Goal: Task Accomplishment & Management: Manage account settings

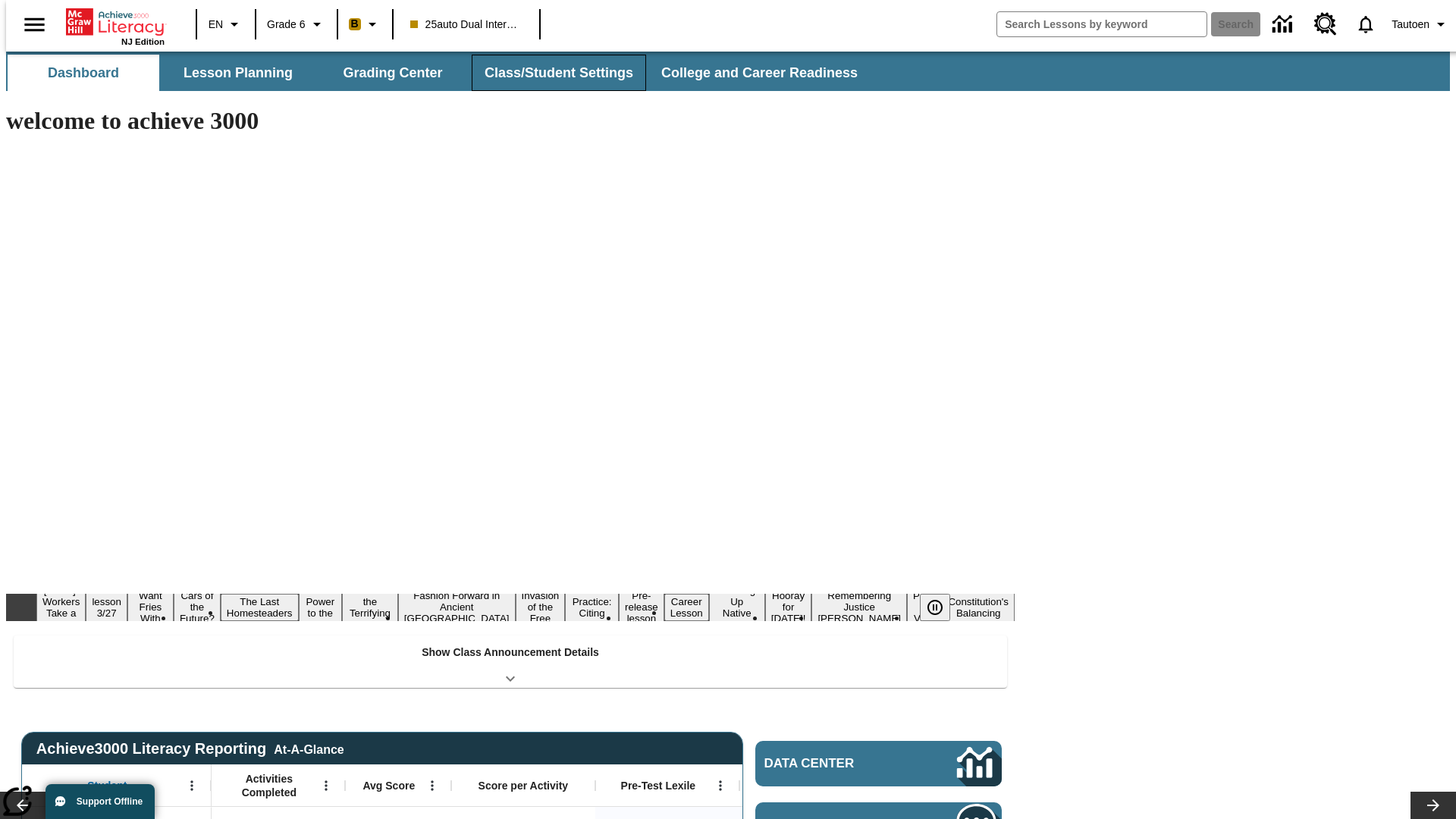
click at [551, 72] on button "Class/Student Settings" at bounding box center [559, 72] width 175 height 37
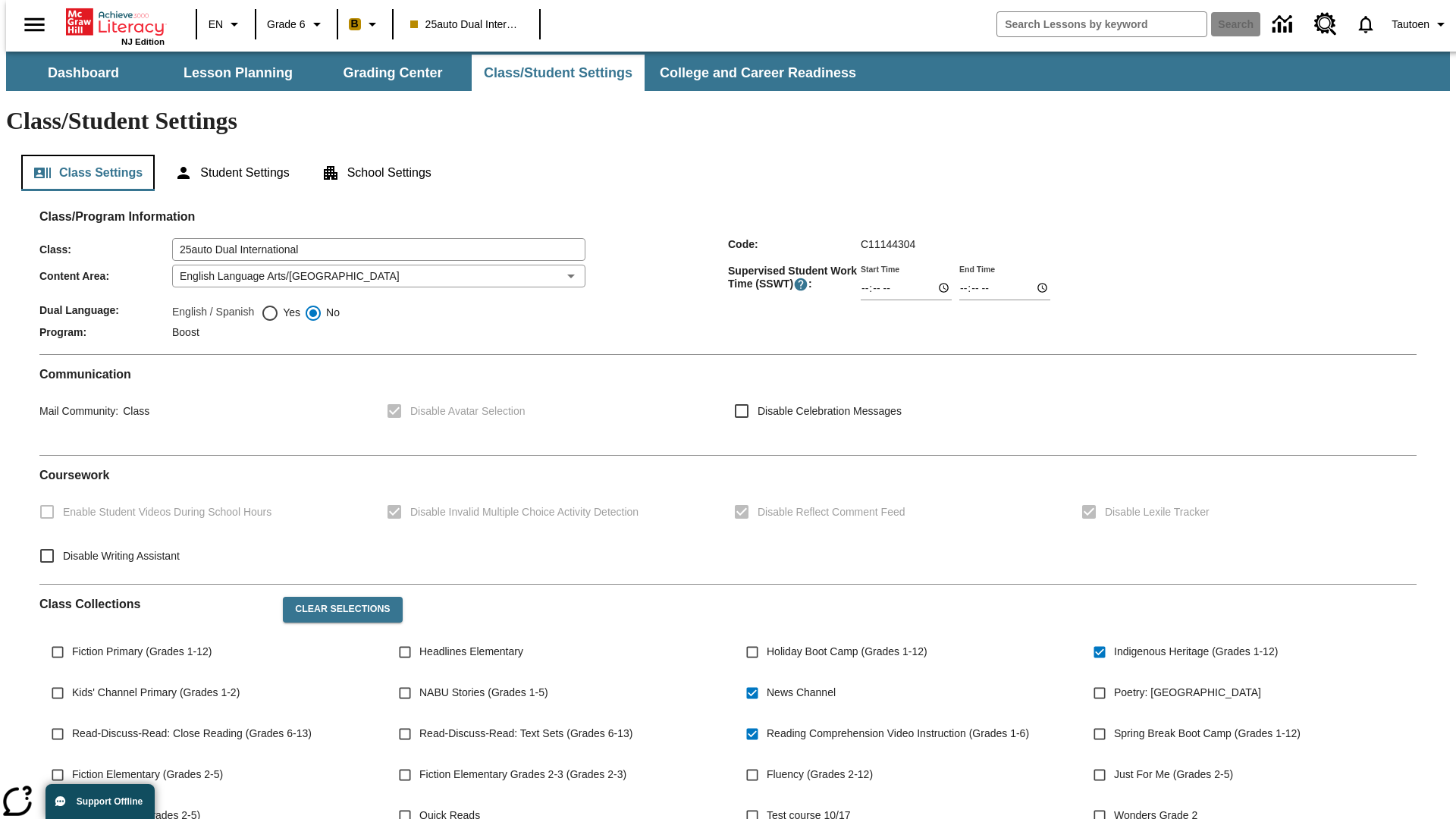
click at [82, 155] on button "Class Settings" at bounding box center [87, 173] width 133 height 37
click at [280, 305] on span "Yes" at bounding box center [289, 312] width 21 height 16
click at [279, 304] on input "Yes" at bounding box center [270, 312] width 18 height 18
radio input "true"
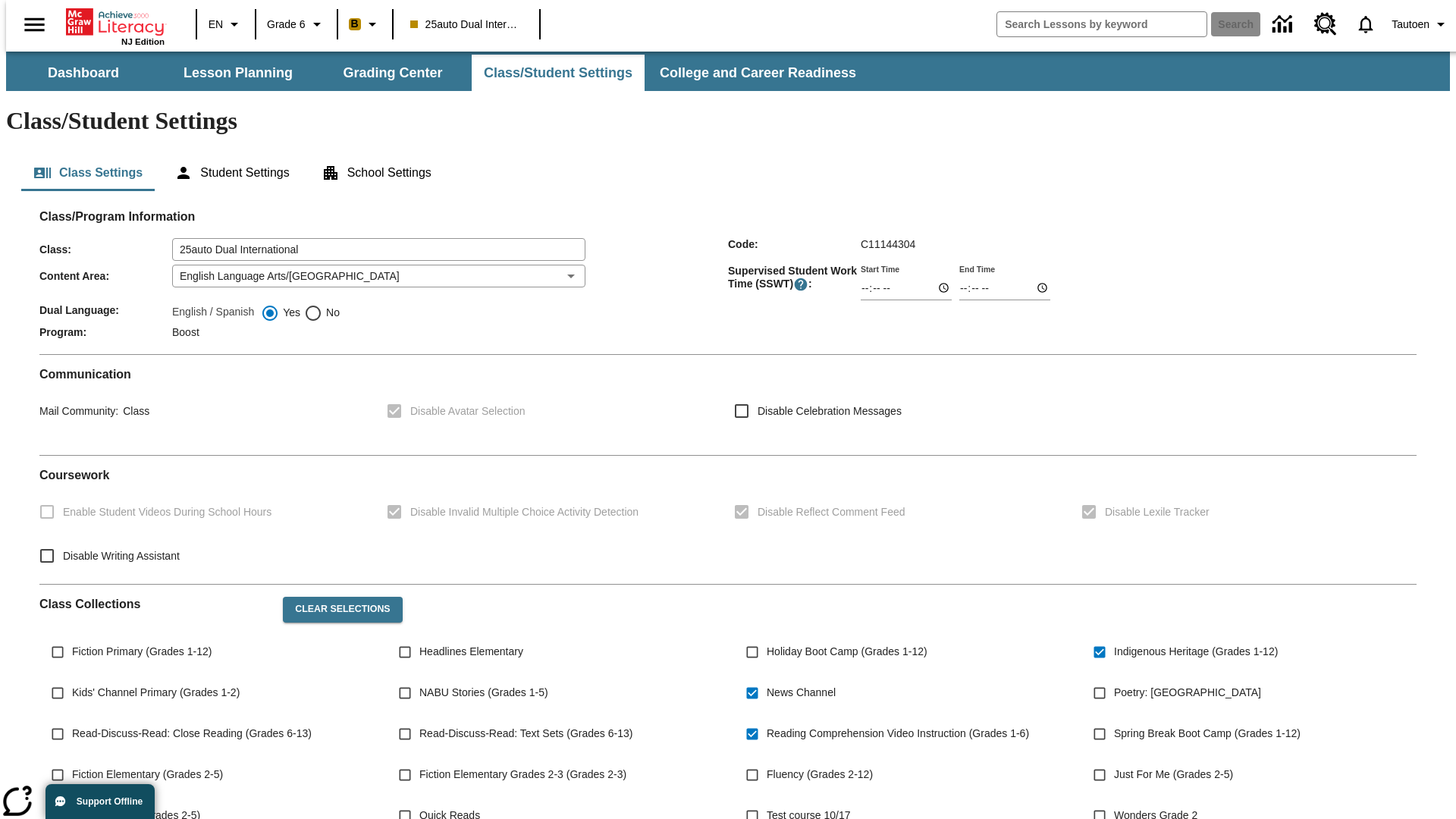
scroll to position [222, 0]
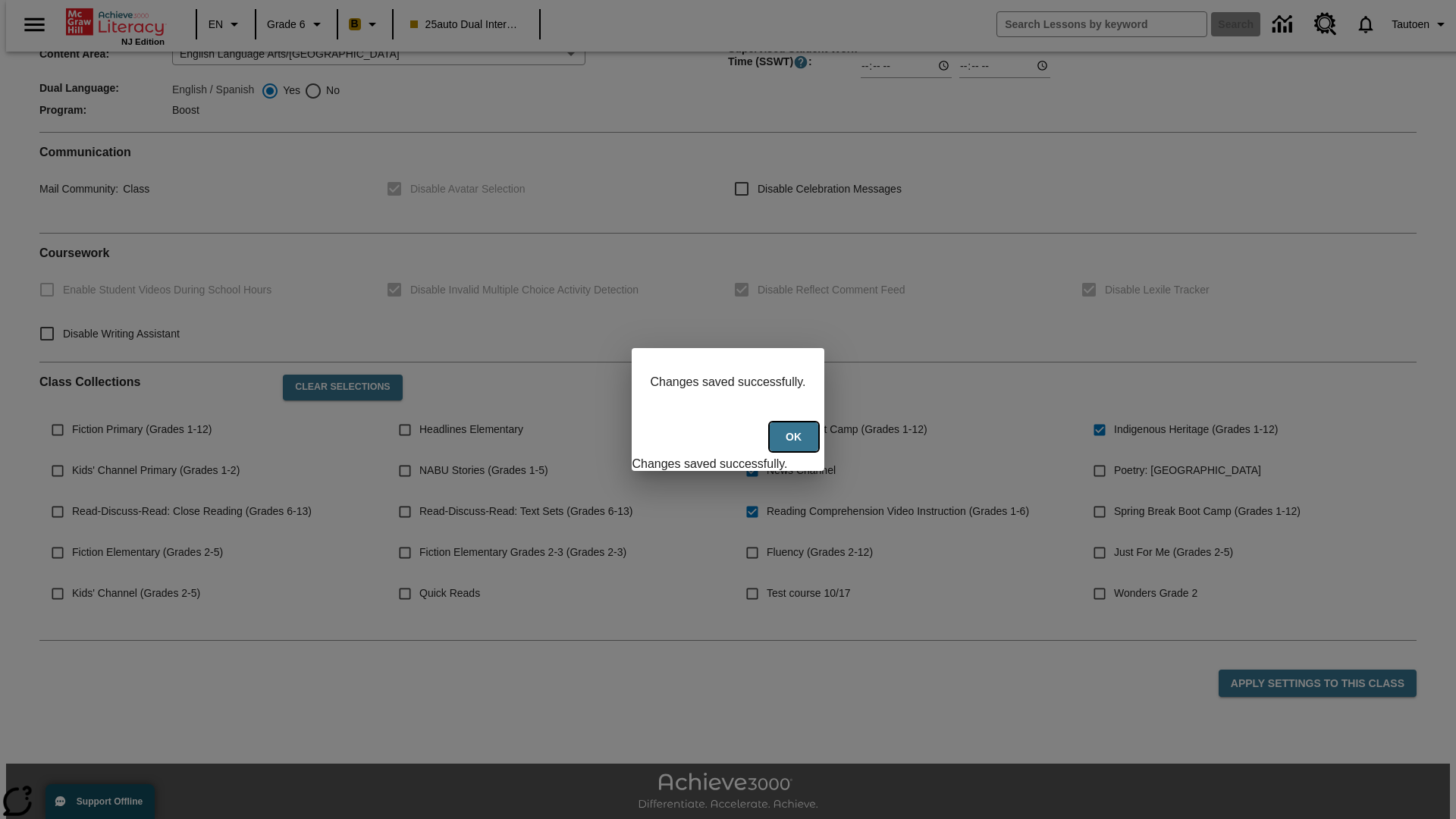
click at [795, 445] on button "Ok" at bounding box center [794, 437] width 48 height 30
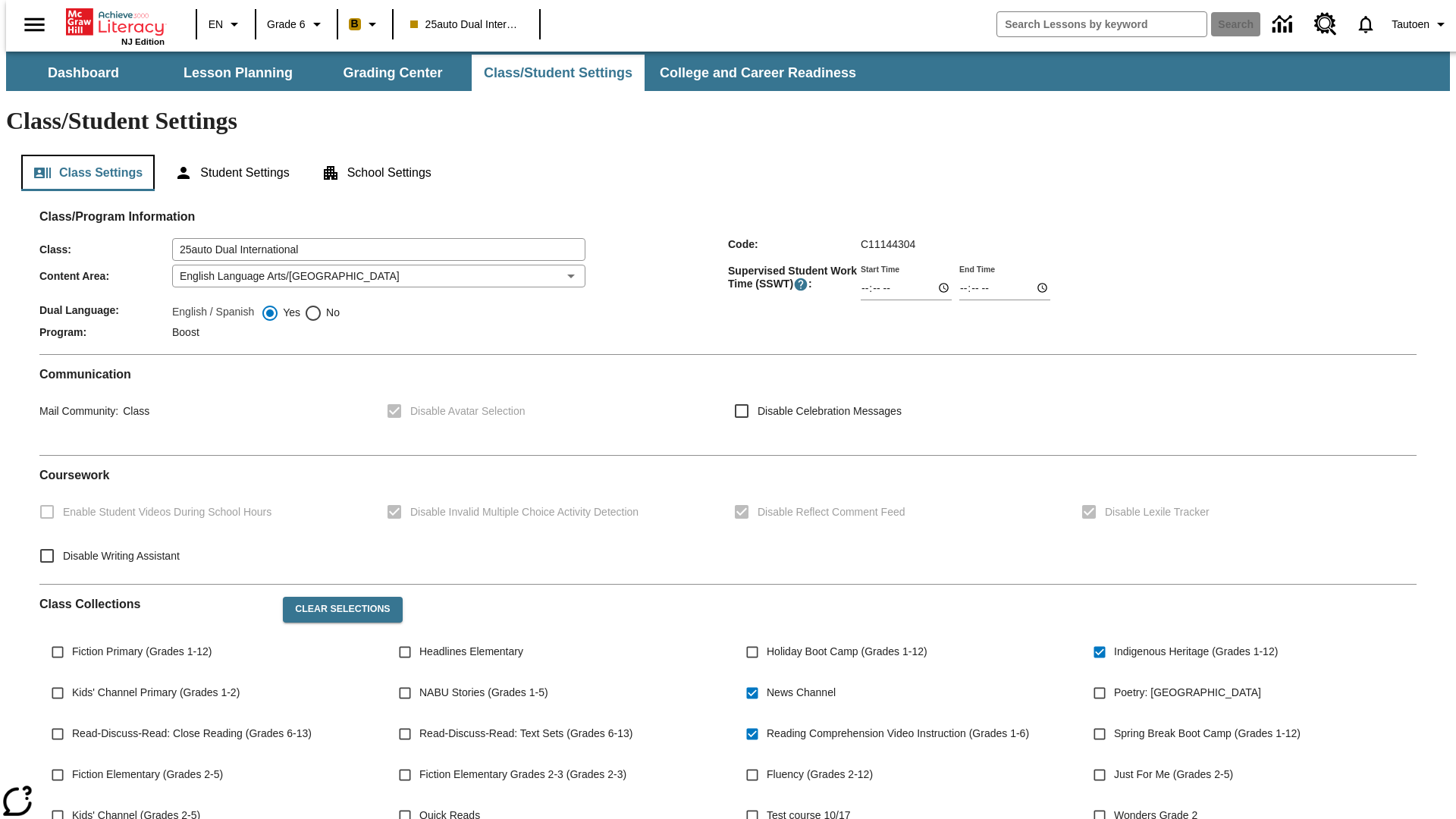
click at [82, 155] on button "Class Settings" at bounding box center [87, 173] width 133 height 37
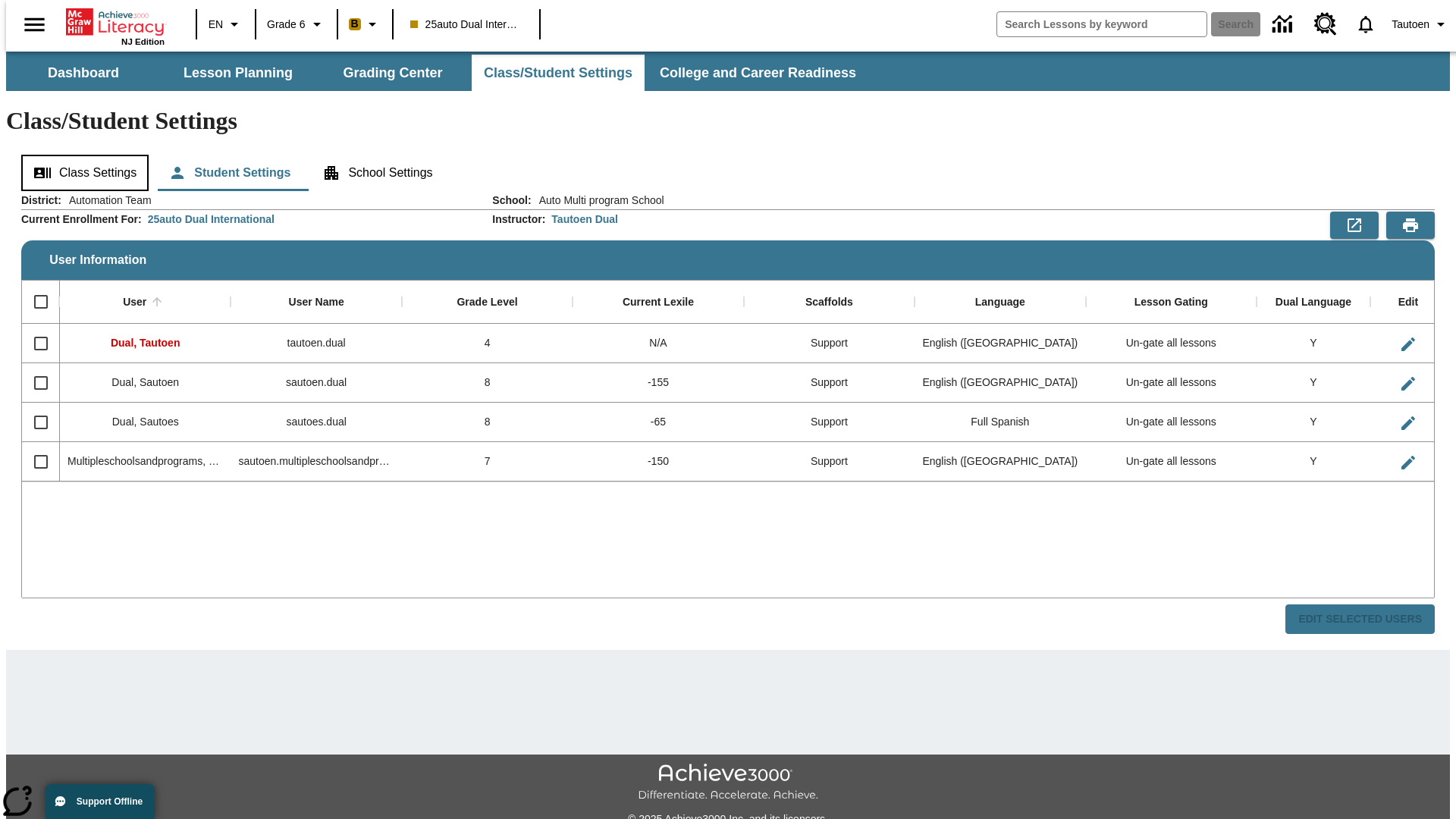
click at [79, 155] on button "Class Settings" at bounding box center [85, 173] width 128 height 37
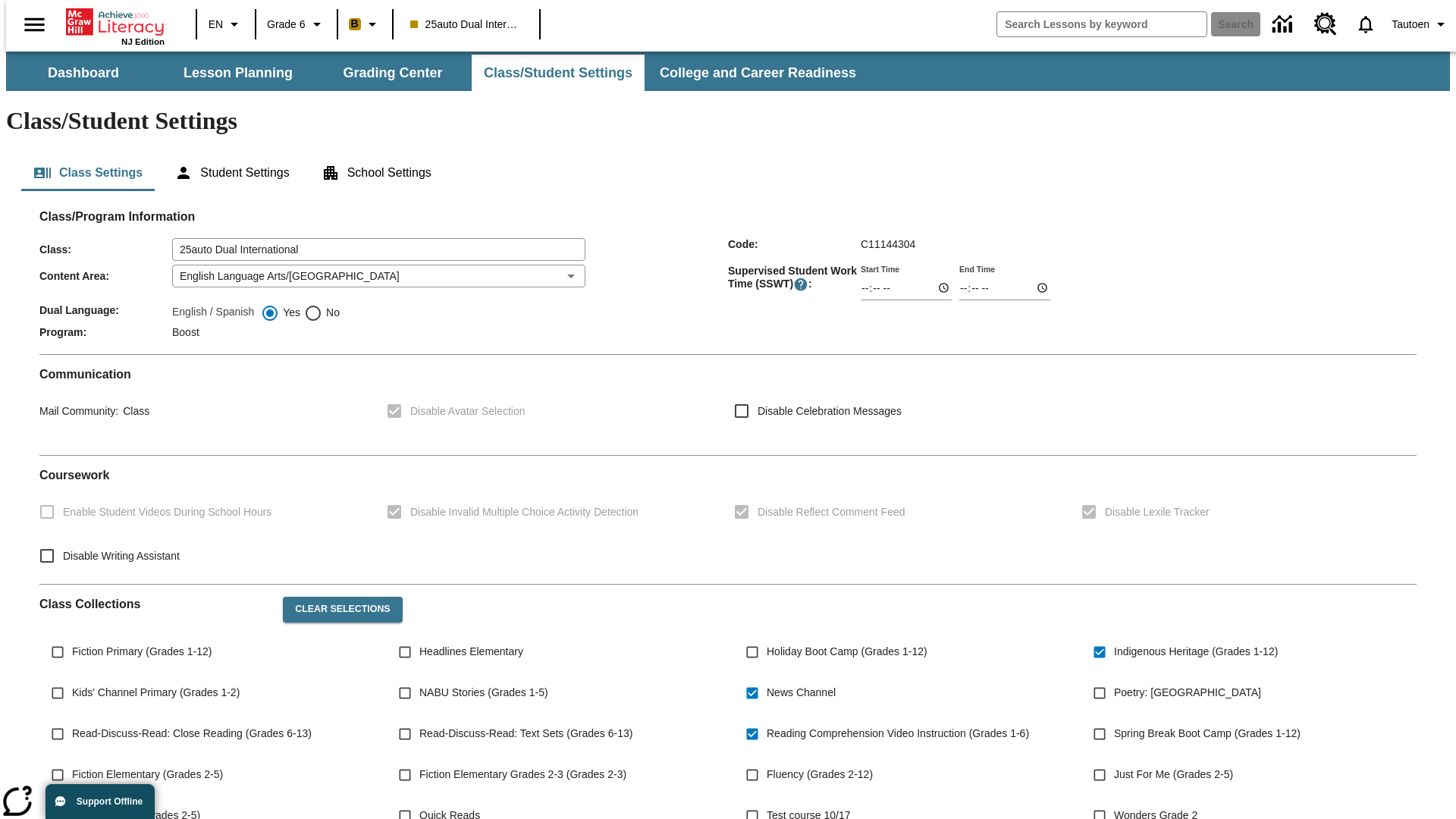
click at [323, 305] on span "No" at bounding box center [331, 312] width 17 height 16
click at [323, 304] on input "No" at bounding box center [312, 312] width 18 height 18
radio input "true"
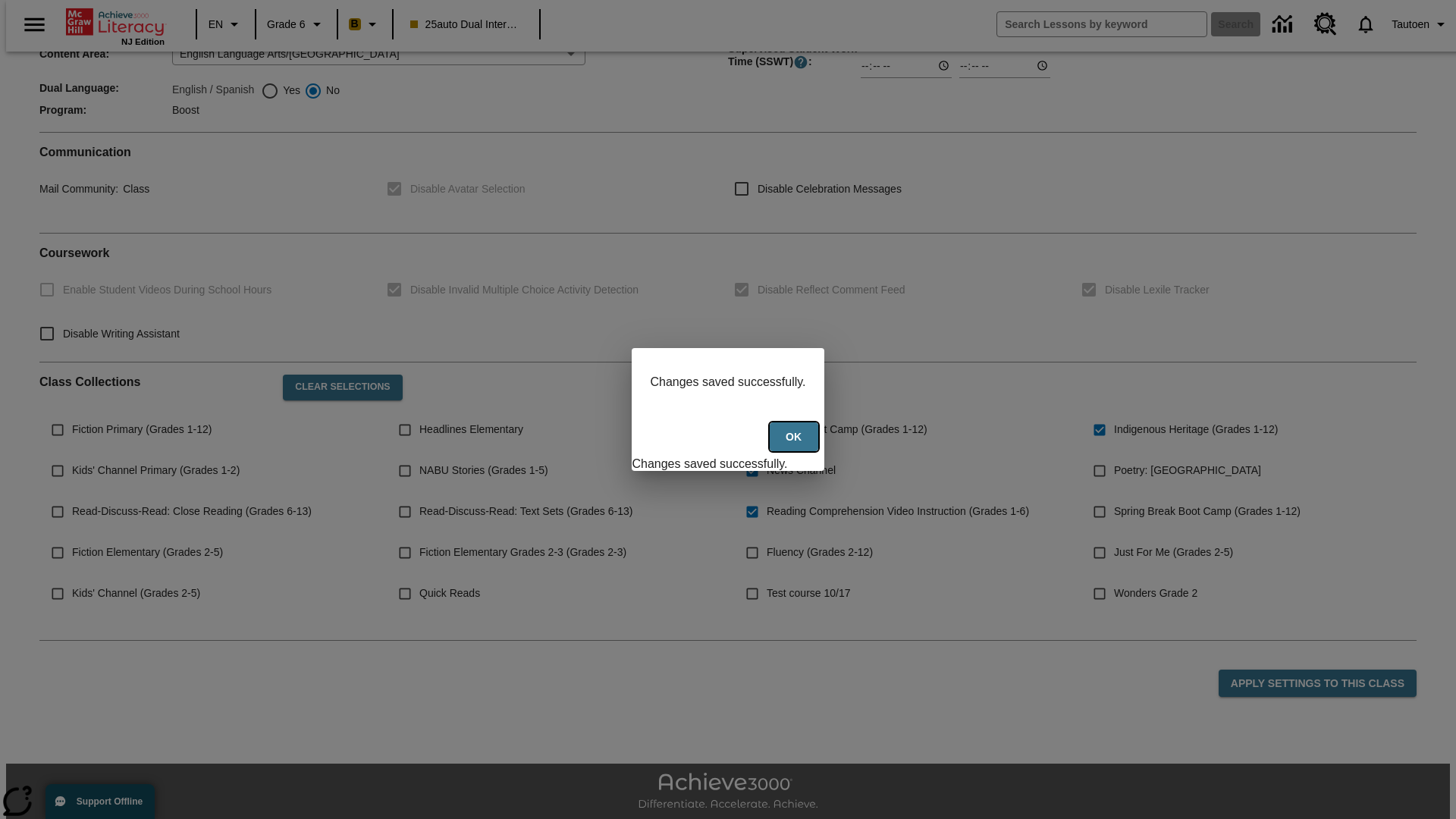
click at [795, 445] on button "Ok" at bounding box center [794, 437] width 48 height 30
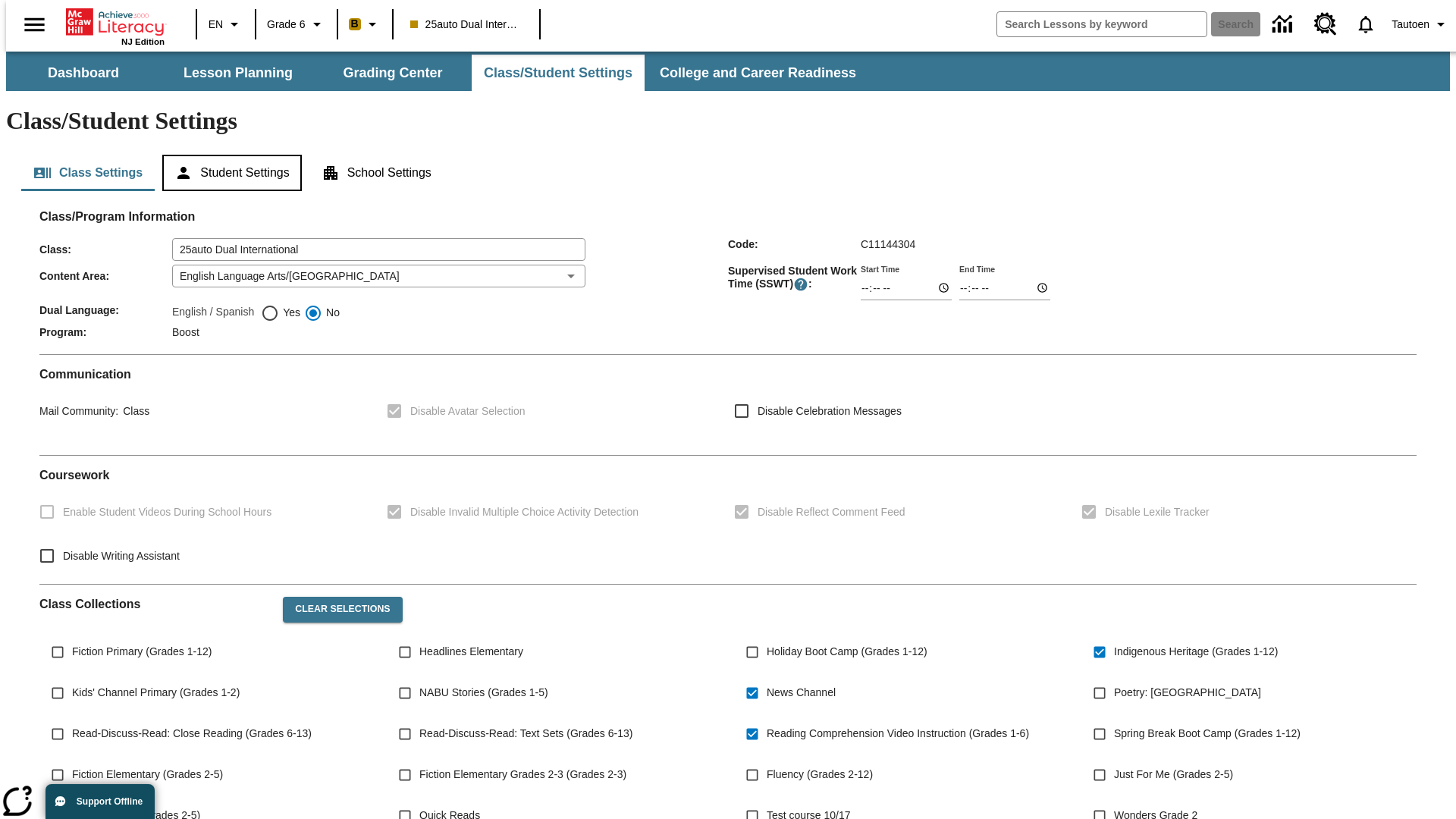
click at [228, 155] on button "Student Settings" at bounding box center [231, 173] width 139 height 37
